Goal: Book appointment/travel/reservation

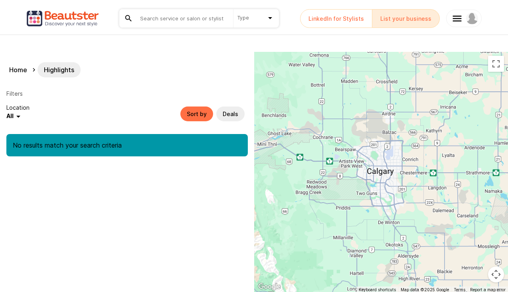
click at [10, 117] on span "All" at bounding box center [9, 117] width 7 height 10
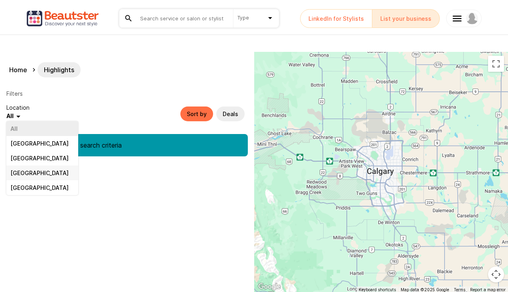
click at [20, 172] on li "[GEOGRAPHIC_DATA]" at bounding box center [42, 173] width 72 height 15
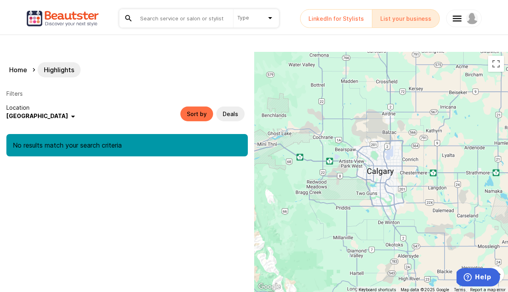
click at [200, 115] on div "Sort by" at bounding box center [196, 114] width 33 height 15
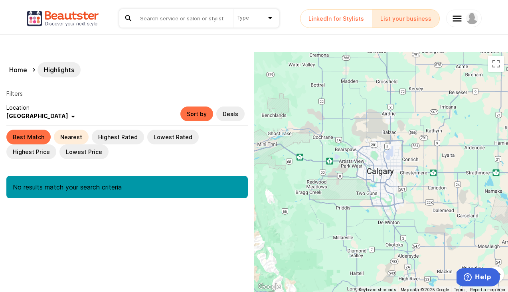
click at [71, 137] on div "Nearest" at bounding box center [71, 137] width 35 height 15
click at [230, 114] on div "Deals" at bounding box center [230, 114] width 28 height 15
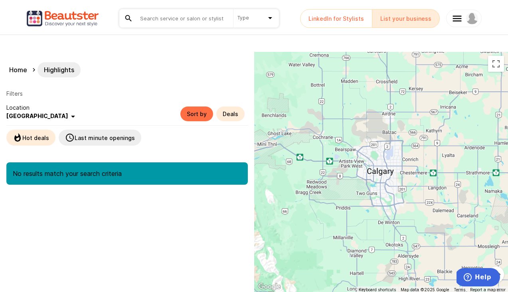
click at [36, 135] on div "Hot deals" at bounding box center [30, 138] width 49 height 16
click at [26, 117] on span "[GEOGRAPHIC_DATA]" at bounding box center [37, 117] width 62 height 10
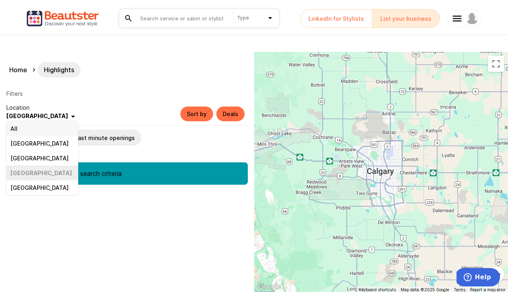
click at [21, 128] on li "All" at bounding box center [42, 128] width 72 height 15
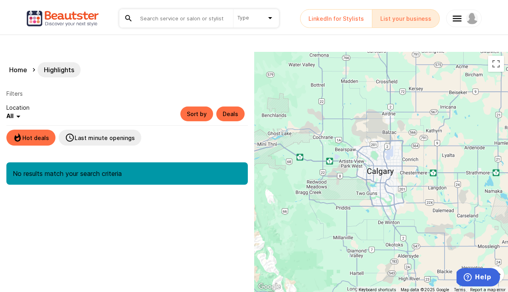
click at [232, 113] on div "Deals" at bounding box center [230, 114] width 28 height 15
